Goal: Register for event/course

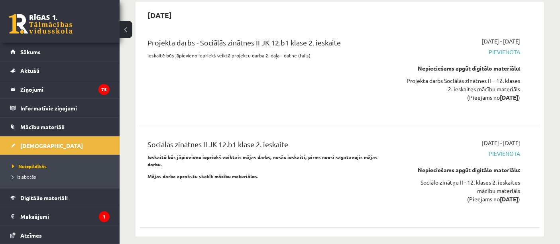
scroll to position [1750, 0]
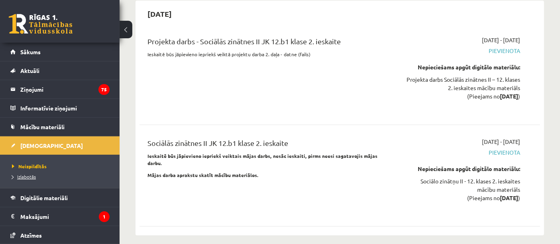
click at [21, 173] on span "Izlabotās" at bounding box center [24, 176] width 24 height 6
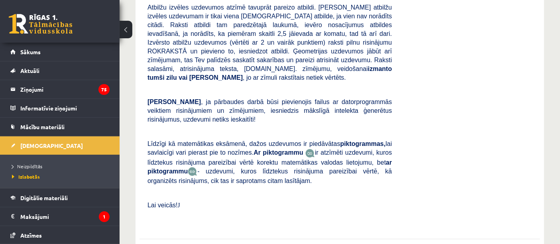
scroll to position [6208, 0]
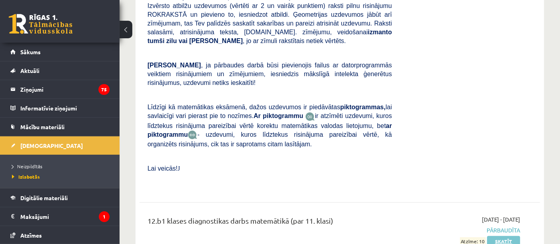
click at [503, 236] on link "Skatīt" at bounding box center [503, 241] width 33 height 10
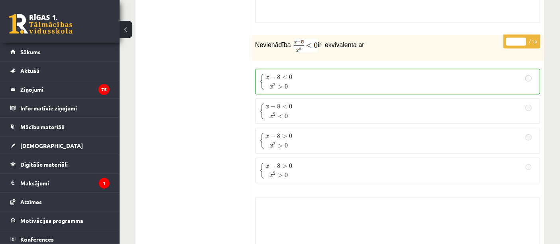
scroll to position [1200, 0]
click at [48, 14] on link at bounding box center [41, 24] width 64 height 20
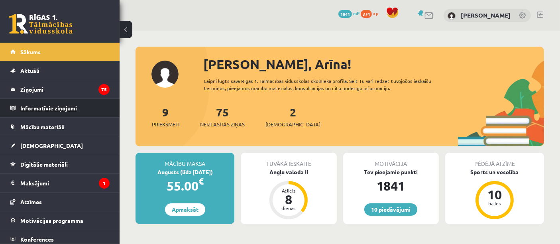
scroll to position [22, 0]
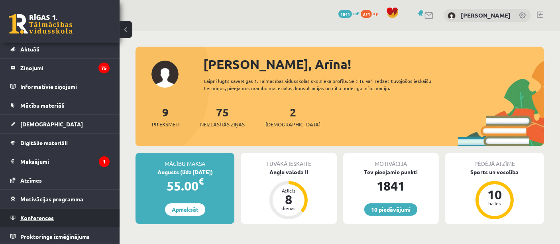
click at [47, 225] on link "Konferences" at bounding box center [59, 217] width 99 height 18
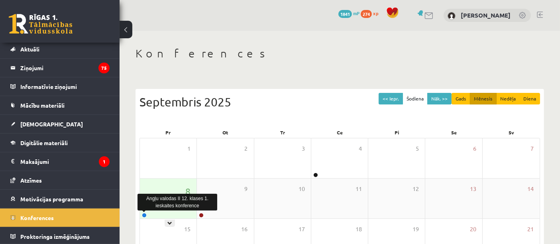
click at [142, 214] on link at bounding box center [144, 215] width 5 height 5
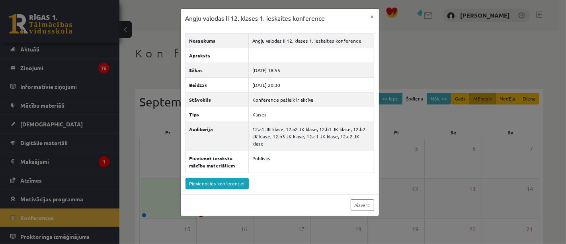
click at [142, 214] on div "Angļu valodas II 12. klases 1. ieskaites konference × Nosaukums Angļu valodas I…" at bounding box center [283, 122] width 566 height 244
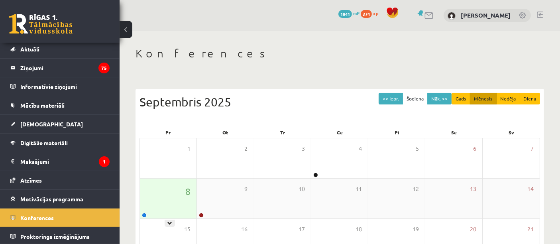
click at [141, 215] on div at bounding box center [144, 216] width 8 height 6
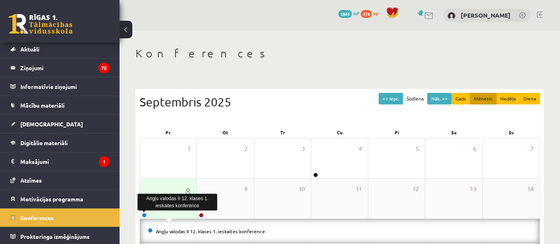
click at [144, 217] on link at bounding box center [144, 215] width 5 height 5
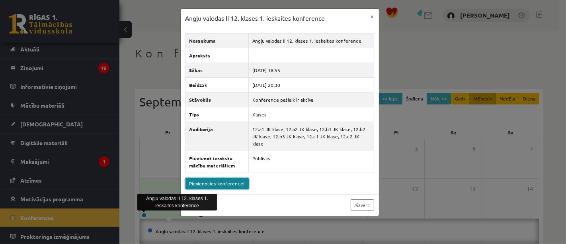
click at [223, 178] on link "Pievienoties konferencei" at bounding box center [217, 184] width 63 height 12
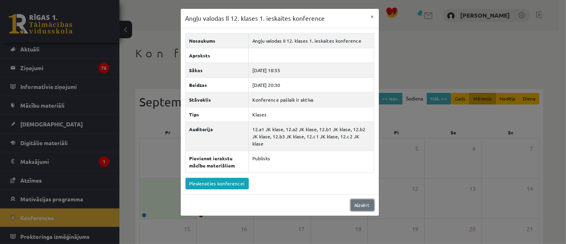
drag, startPoint x: 372, startPoint y: 197, endPoint x: 366, endPoint y: 199, distance: 6.7
click at [366, 199] on link "Aizvērt" at bounding box center [362, 205] width 23 height 12
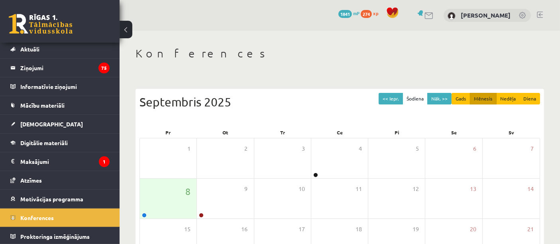
click at [43, 31] on link at bounding box center [41, 24] width 64 height 20
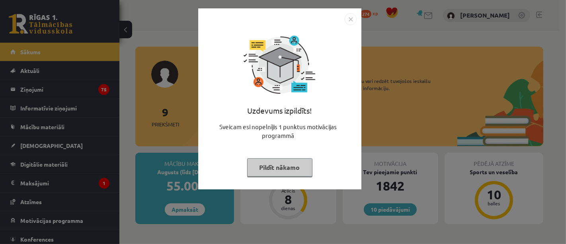
click at [280, 169] on button "Pildīt nākamo" at bounding box center [279, 167] width 65 height 18
